Goal: Task Accomplishment & Management: Complete application form

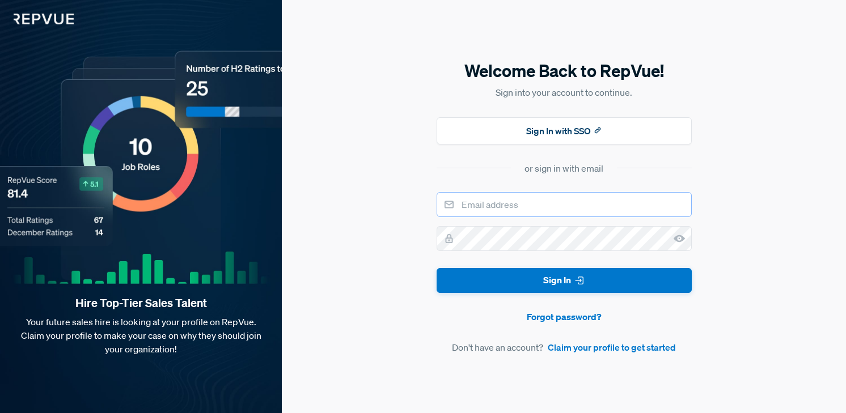
click at [504, 209] on input "email" at bounding box center [564, 204] width 255 height 25
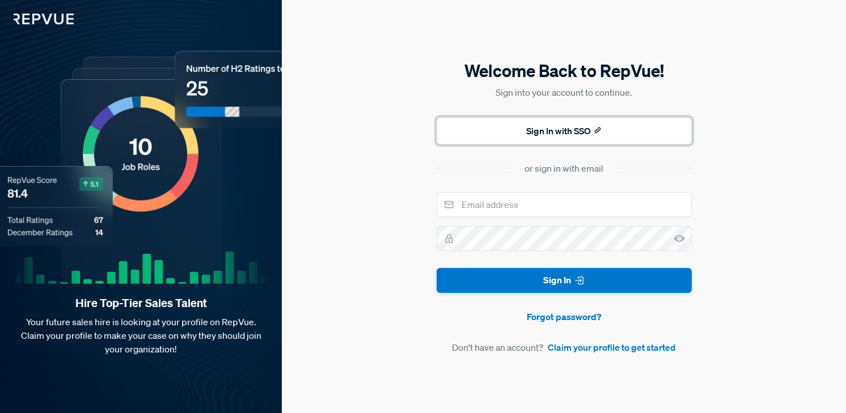
click at [540, 124] on button "Sign In with SSO" at bounding box center [564, 130] width 255 height 27
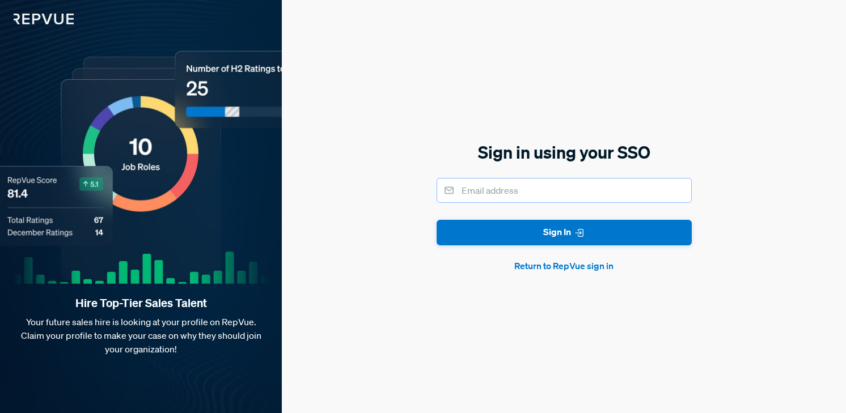
click at [526, 190] on input "email" at bounding box center [564, 190] width 255 height 25
type input "[EMAIL_ADDRESS][PERSON_NAME][PERSON_NAME][DOMAIN_NAME]"
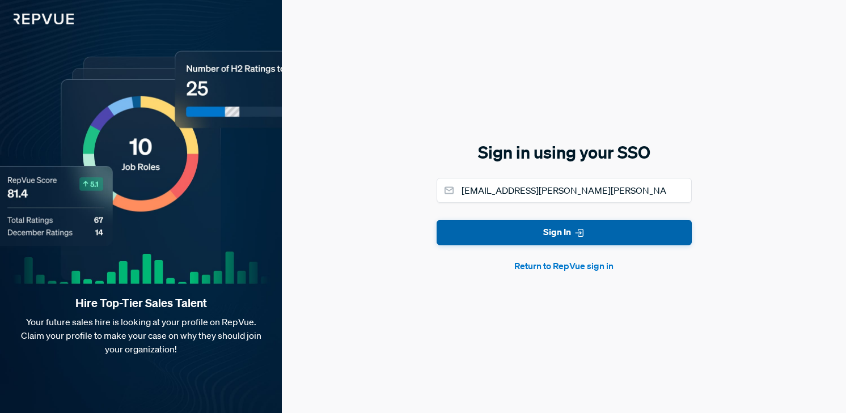
click at [565, 231] on button "Sign In" at bounding box center [564, 233] width 255 height 26
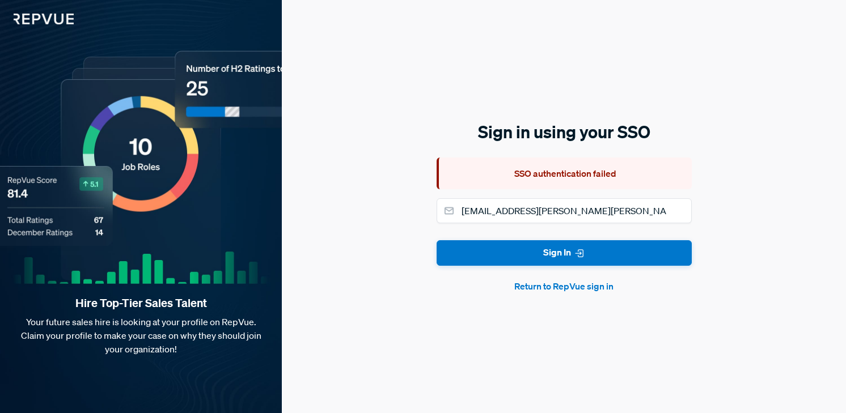
click at [568, 288] on button "Return to RepVue sign in" at bounding box center [564, 287] width 255 height 14
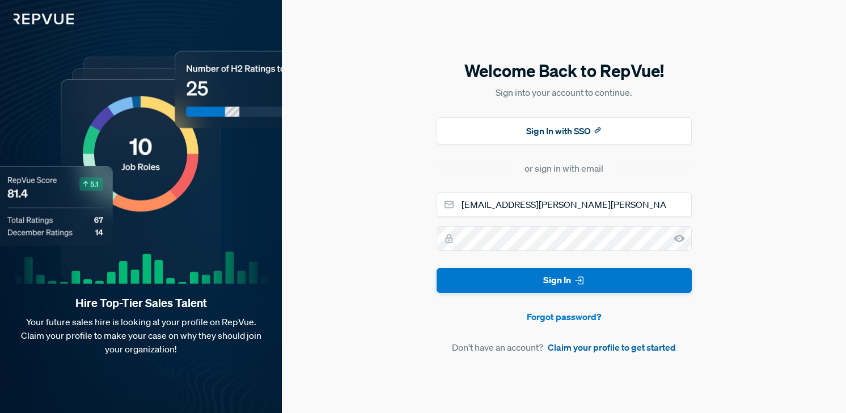
click at [599, 350] on link "Claim your profile to get started" at bounding box center [612, 348] width 128 height 14
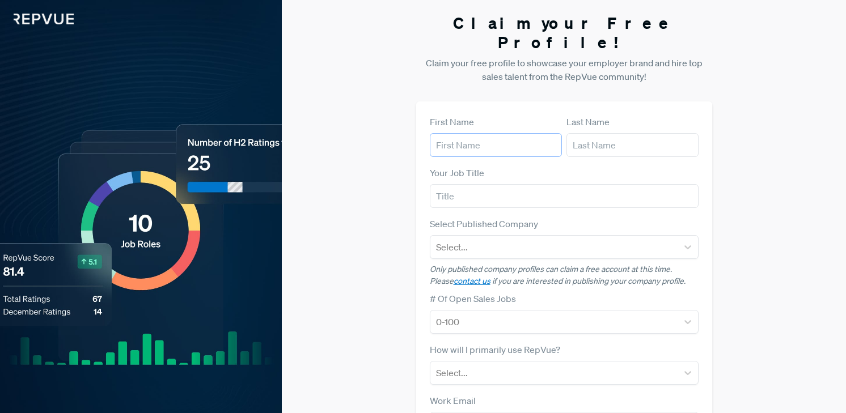
click at [470, 133] on input "text" at bounding box center [496, 145] width 132 height 24
type input "Brek"
type input "[PERSON_NAME]"
type input "[EMAIL_ADDRESS][DOMAIN_NAME]"
click at [500, 184] on input "text" at bounding box center [564, 196] width 269 height 24
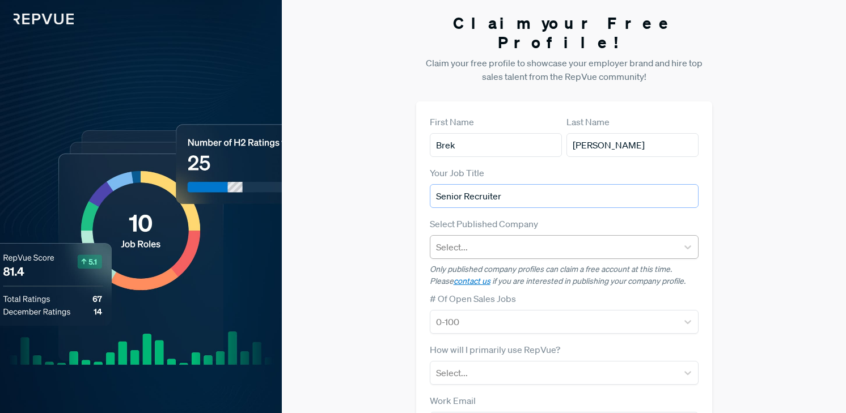
type input "Senior Recruiter"
click at [499, 239] on div at bounding box center [554, 247] width 236 height 16
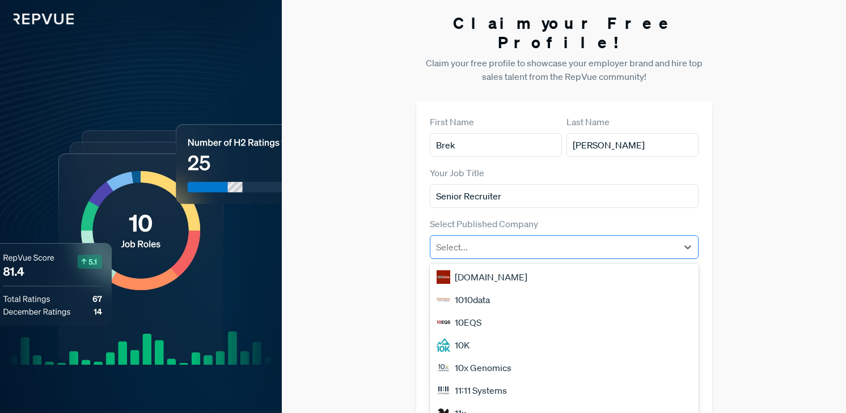
scroll to position [6, 0]
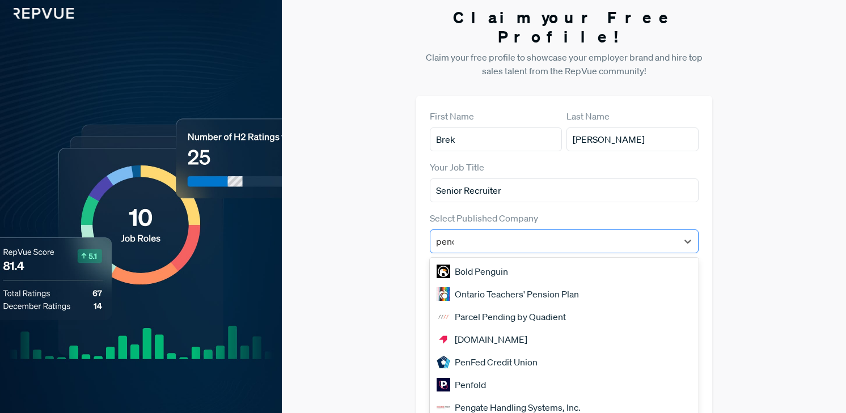
type input "pendo"
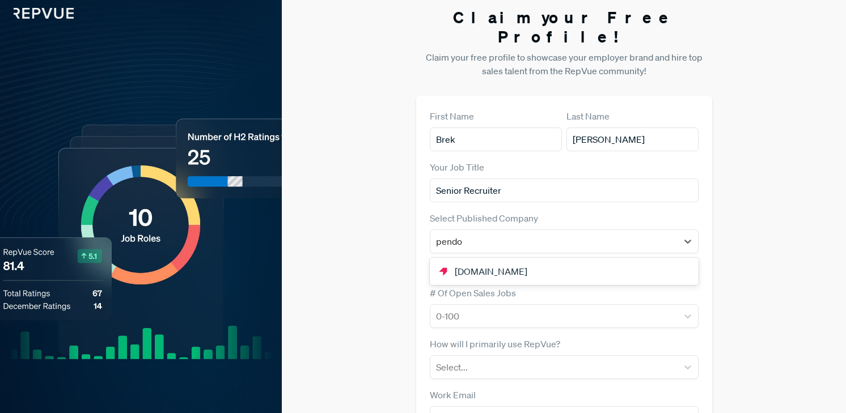
click at [497, 260] on div "[DOMAIN_NAME]" at bounding box center [564, 271] width 269 height 23
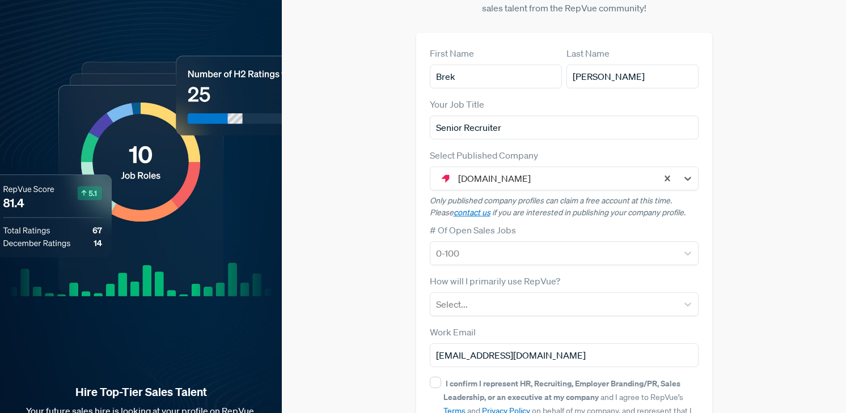
scroll to position [100, 0]
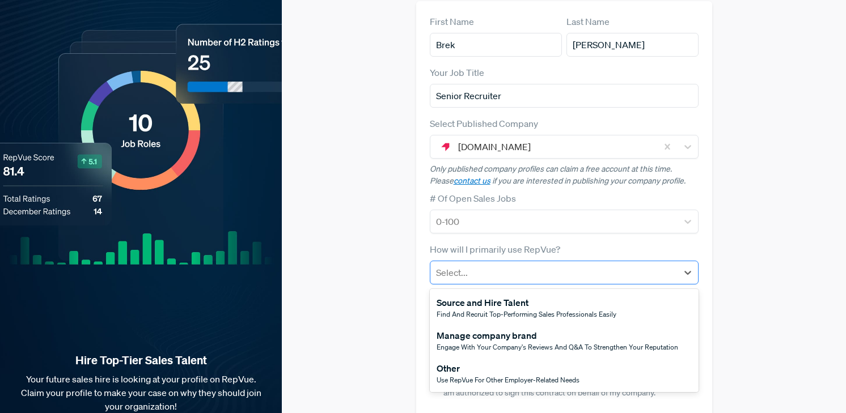
click at [510, 265] on div at bounding box center [554, 273] width 236 height 16
click at [513, 343] on div "Engage with your company's reviews and Q&A to strengthen your reputation" at bounding box center [558, 348] width 242 height 10
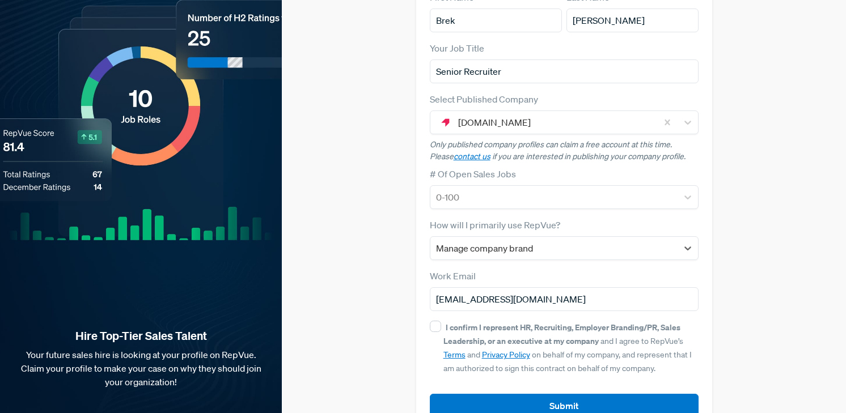
scroll to position [138, 0]
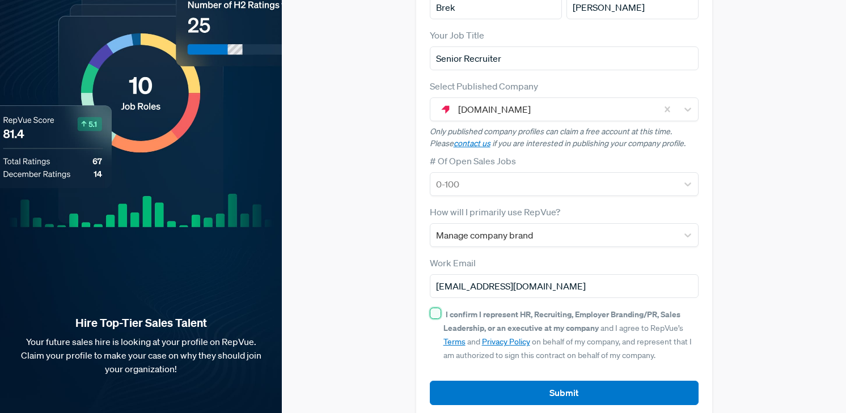
click at [434, 308] on input "I confirm I represent HR, Recruiting, Employer Branding/PR, Sales Leadership, o…" at bounding box center [435, 313] width 11 height 11
checkbox input "true"
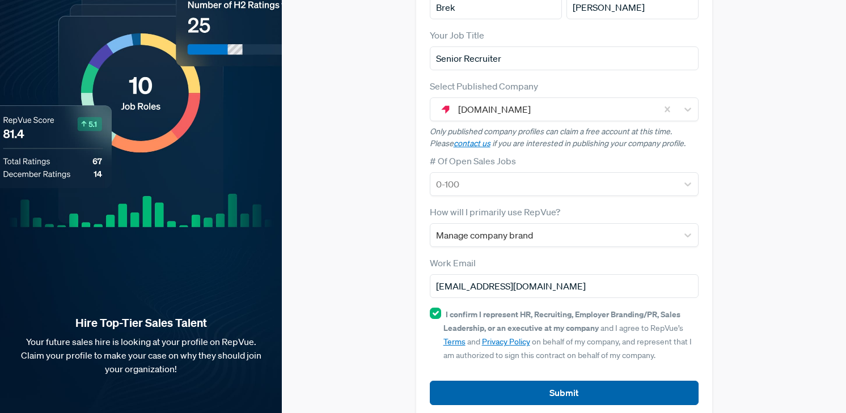
click at [577, 381] on button "Submit" at bounding box center [564, 393] width 269 height 24
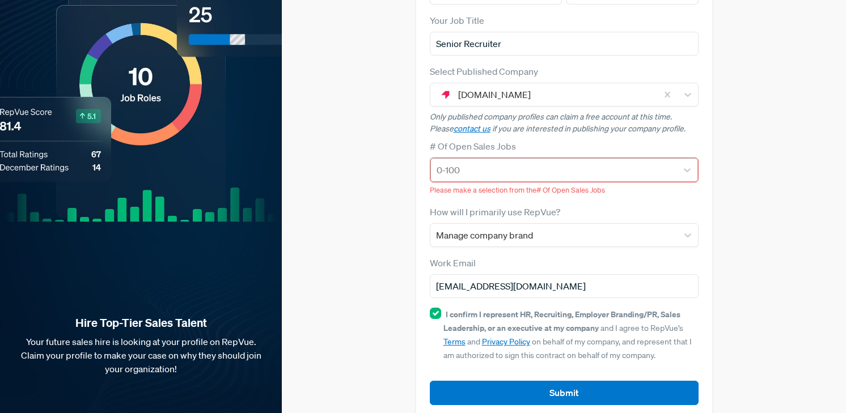
click at [509, 162] on div at bounding box center [554, 170] width 235 height 16
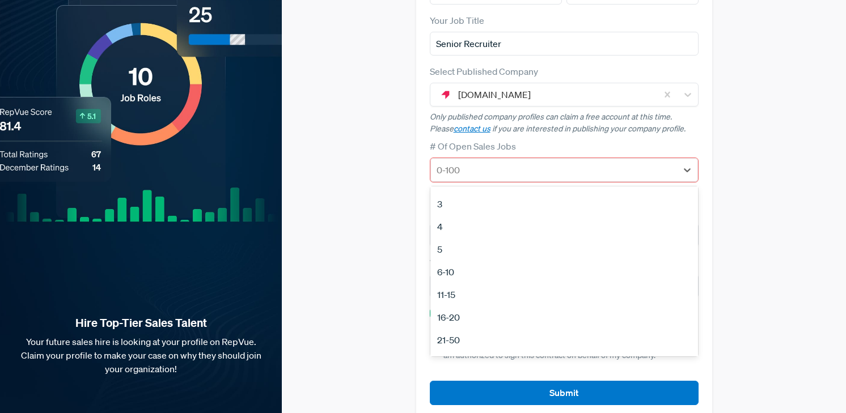
scroll to position [92, 0]
click at [486, 256] on div "16-20" at bounding box center [564, 267] width 268 height 23
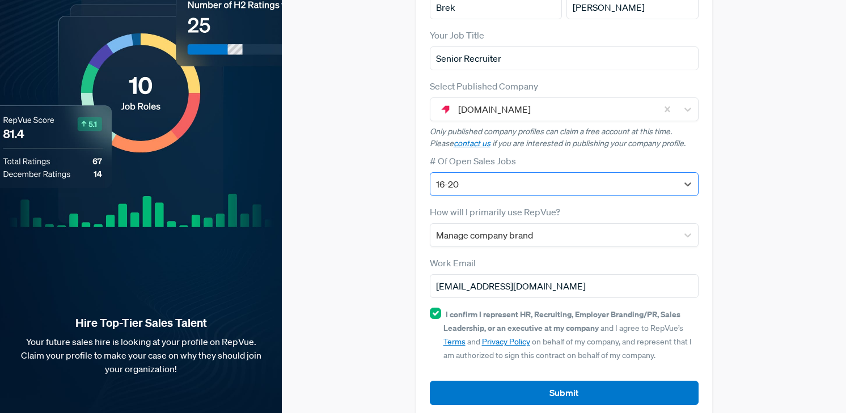
click at [479, 176] on div at bounding box center [554, 184] width 236 height 16
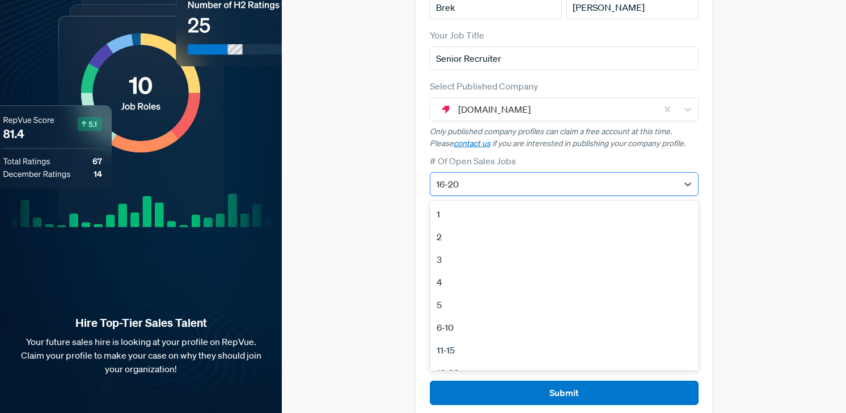
scroll to position [21, 0]
click at [471, 295] on div "6-10" at bounding box center [564, 306] width 269 height 23
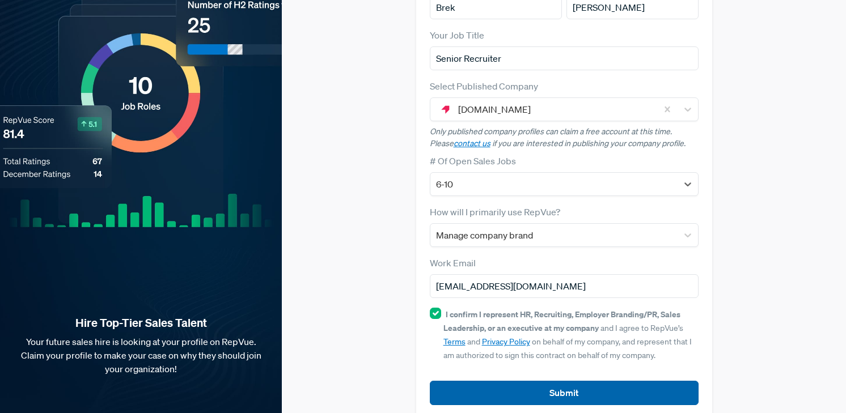
click at [546, 381] on button "Submit" at bounding box center [564, 393] width 269 height 24
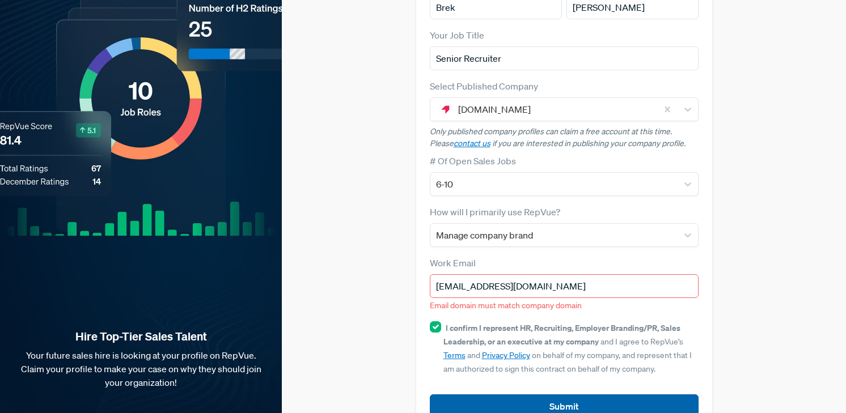
scroll to position [151, 0]
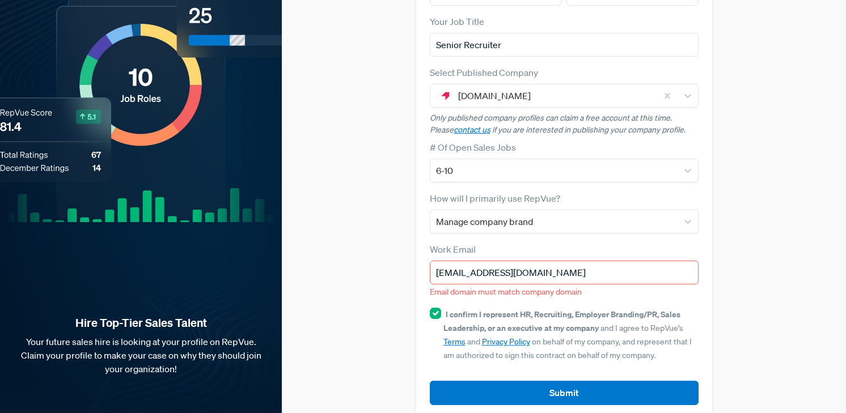
drag, startPoint x: 556, startPoint y: 260, endPoint x: 394, endPoint y: 243, distance: 163.1
click at [394, 243] on div "Claim your Free Profile! Claim your free profile to showcase your employer bran…" at bounding box center [564, 141] width 564 height 584
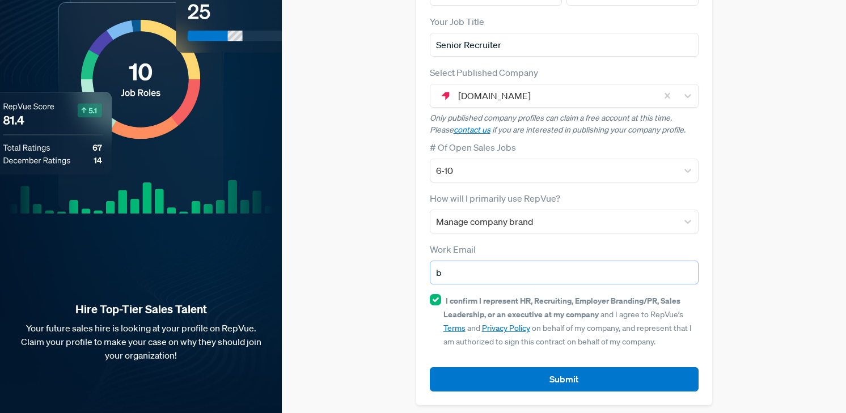
scroll to position [138, 0]
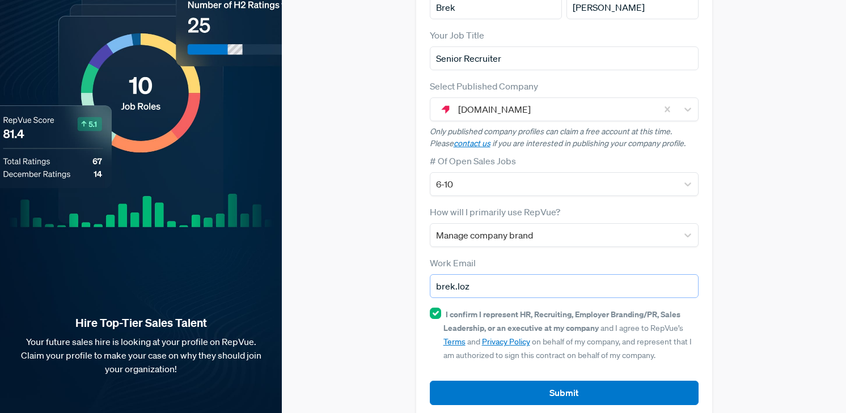
type input "[EMAIL_ADDRESS][PERSON_NAME][PERSON_NAME][DOMAIN_NAME]"
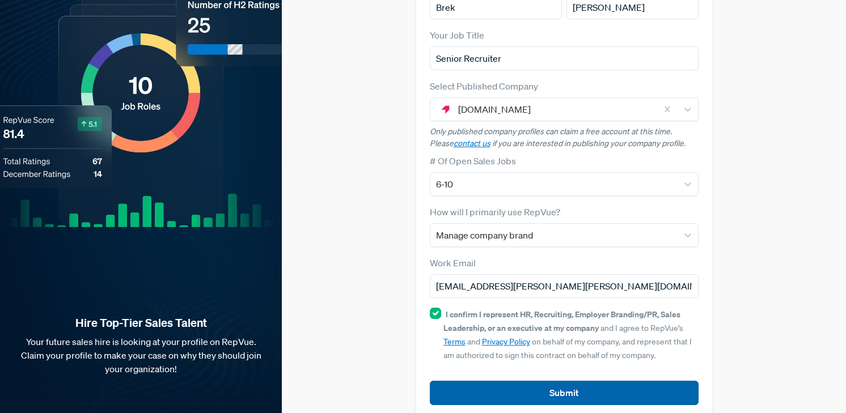
click at [519, 381] on button "Submit" at bounding box center [564, 393] width 269 height 24
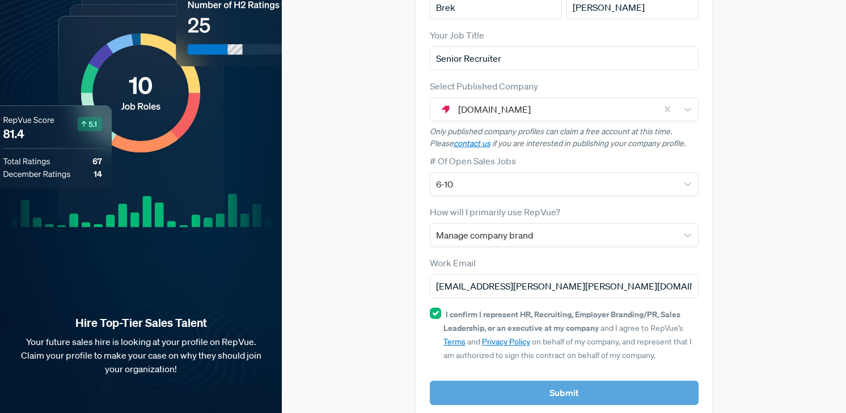
scroll to position [0, 0]
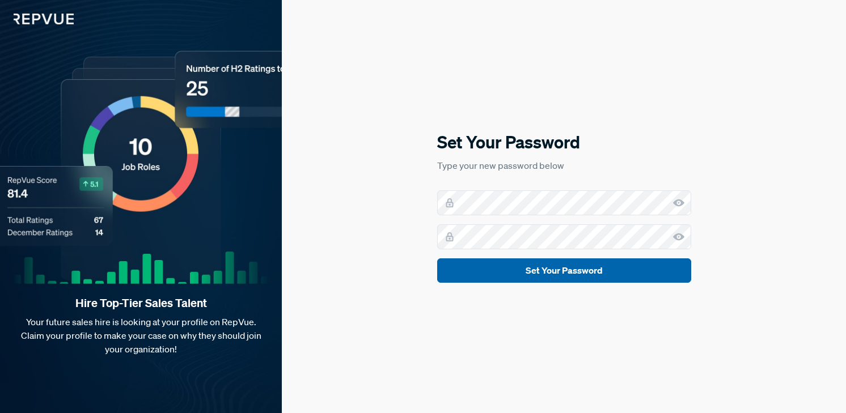
click at [612, 277] on button "Set Your Password" at bounding box center [564, 271] width 254 height 24
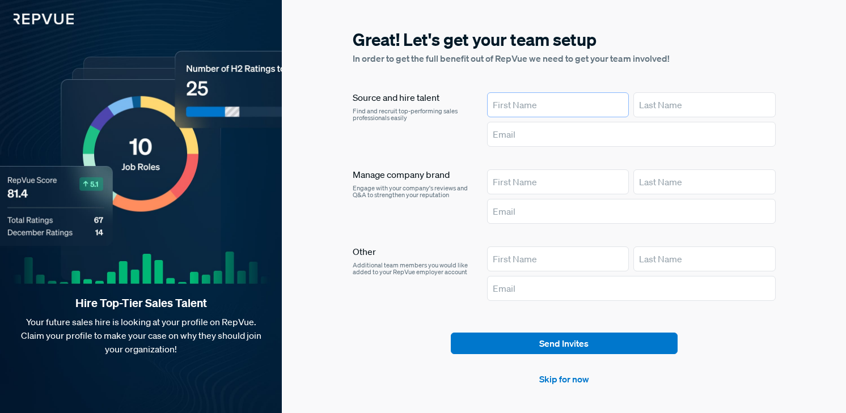
click at [528, 107] on input "text" at bounding box center [558, 104] width 142 height 25
click at [523, 109] on input "Bre" at bounding box center [558, 104] width 142 height 25
type input "Brek"
type input "[PERSON_NAME]"
type input "[EMAIL_ADDRESS][PERSON_NAME][PERSON_NAME][DOMAIN_NAME]"
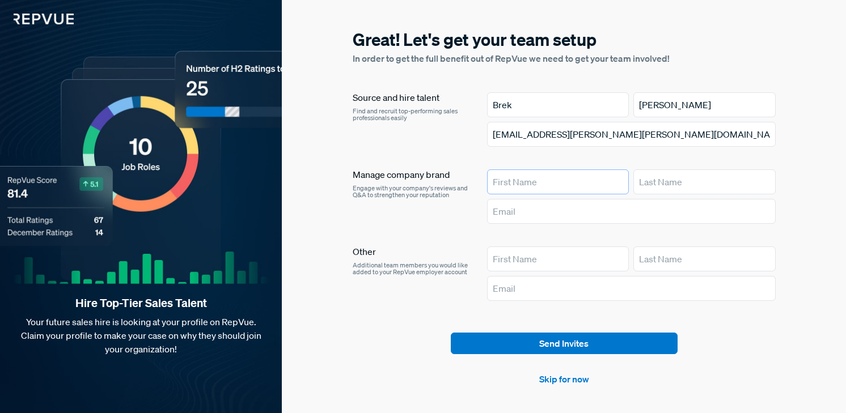
click at [564, 177] on input "text" at bounding box center [558, 182] width 142 height 25
type input "Brek"
type input "[PERSON_NAME]"
drag, startPoint x: 618, startPoint y: 210, endPoint x: 428, endPoint y: 205, distance: 190.6
click at [428, 208] on article "Manage company brand Engage with your company's reviews and Q&A to strengthen y…" at bounding box center [564, 199] width 423 height 59
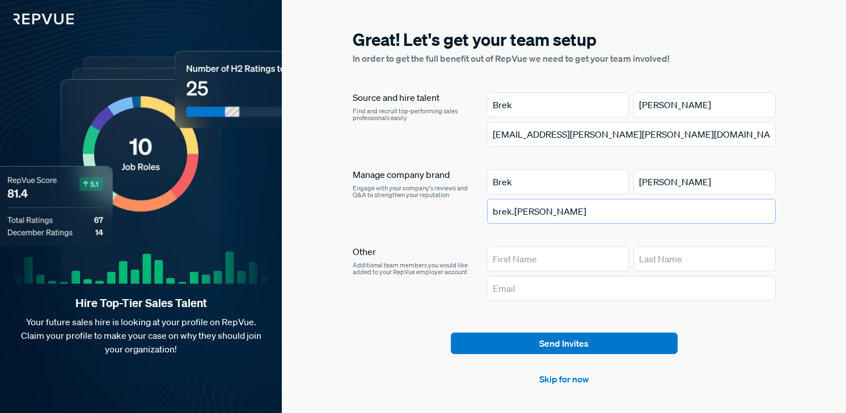
type input "[EMAIL_ADDRESS][PERSON_NAME][PERSON_NAME][DOMAIN_NAME]"
click at [544, 248] on input "text" at bounding box center [558, 259] width 142 height 25
type input "Brek"
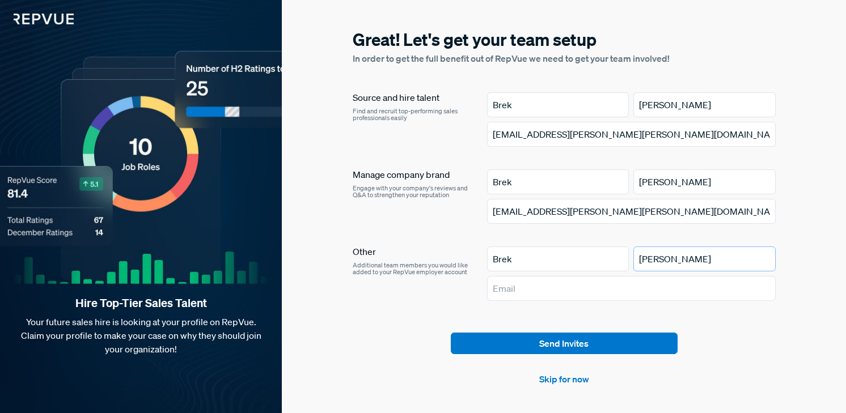
type input "[PERSON_NAME]"
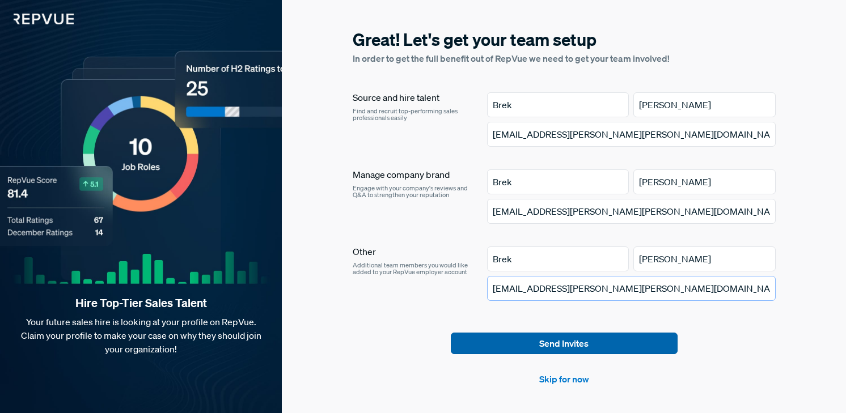
type input "[EMAIL_ADDRESS][PERSON_NAME][PERSON_NAME][DOMAIN_NAME]"
click at [564, 349] on button "Send Invites" at bounding box center [564, 344] width 227 height 22
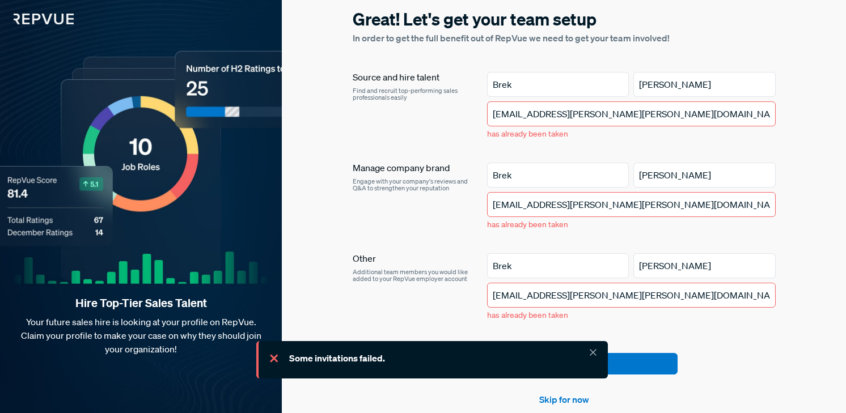
click at [716, 350] on section "Great! Let's get your team setup In order to get the full benefit out of RepVue…" at bounding box center [564, 206] width 423 height 399
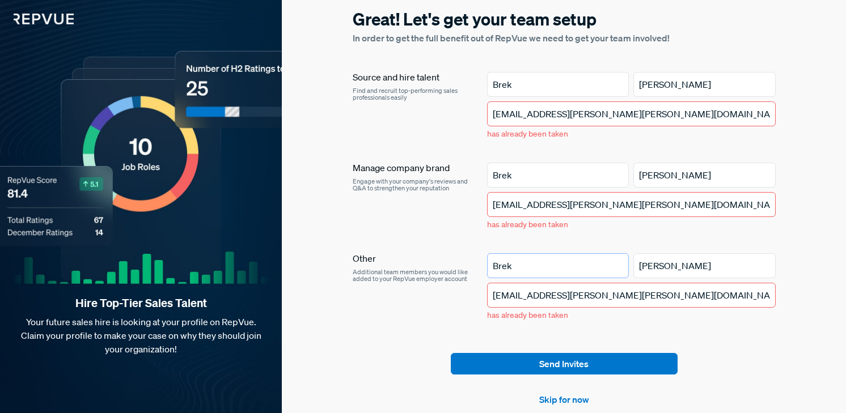
drag, startPoint x: 560, startPoint y: 269, endPoint x: 457, endPoint y: 247, distance: 105.1
click at [457, 247] on article "Source and hire talent Find and recruit top-performing sales professionals easi…" at bounding box center [564, 199] width 423 height 254
click at [576, 400] on link "Skip for now" at bounding box center [564, 400] width 50 height 14
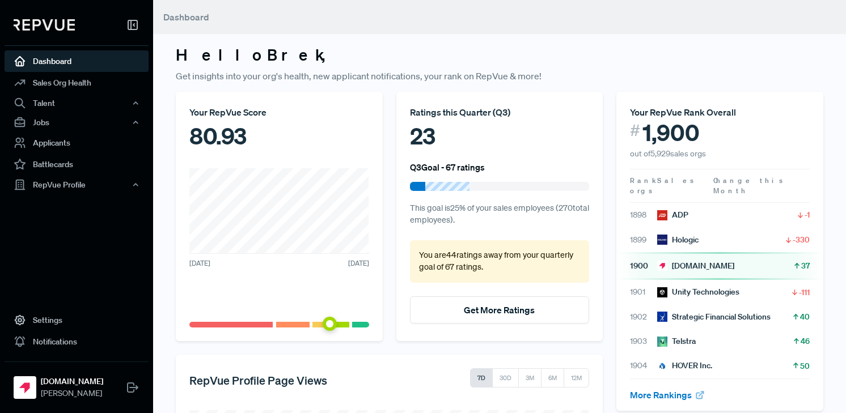
click at [96, 64] on link "Dashboard" at bounding box center [77, 61] width 144 height 22
click at [98, 83] on link "Sales Org Health" at bounding box center [77, 83] width 144 height 22
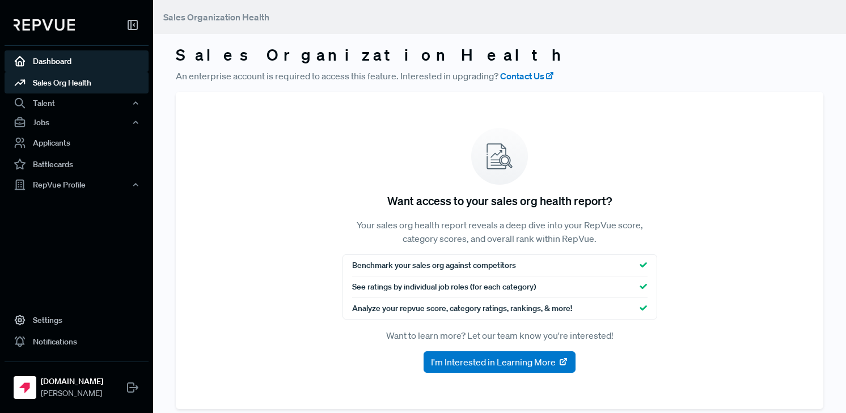
click at [62, 64] on link "Dashboard" at bounding box center [77, 61] width 144 height 22
